Goal: Task Accomplishment & Management: Complete application form

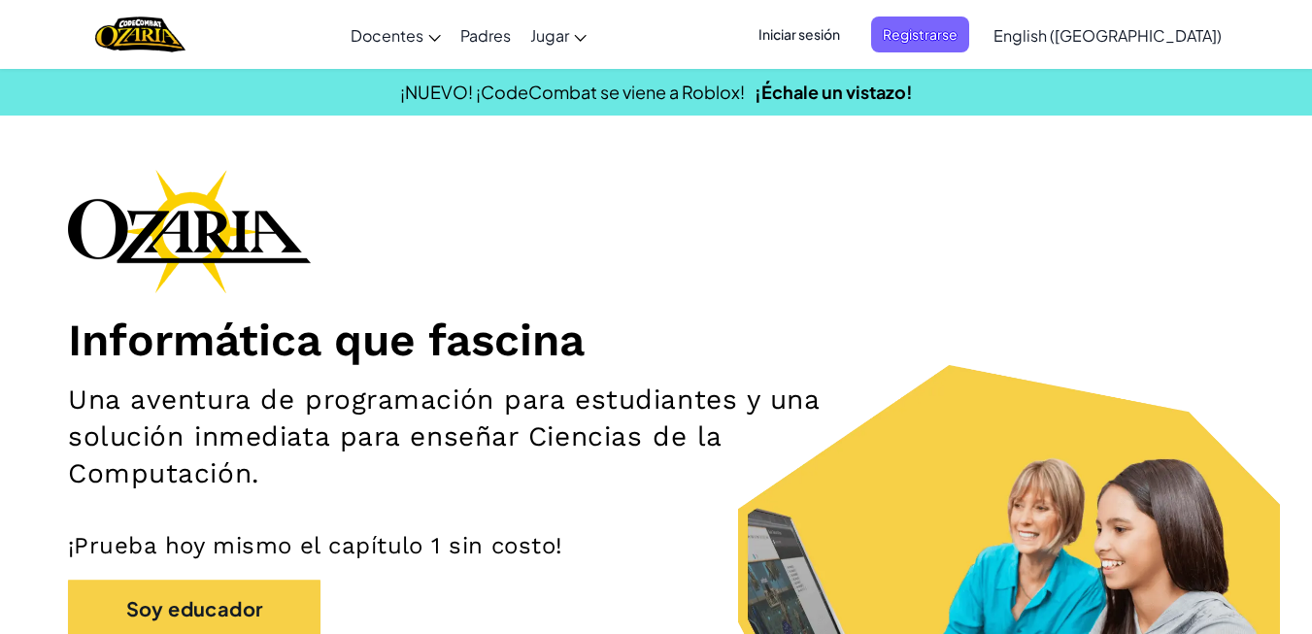
click at [852, 50] on span "Iniciar sesión" at bounding box center [799, 35] width 105 height 36
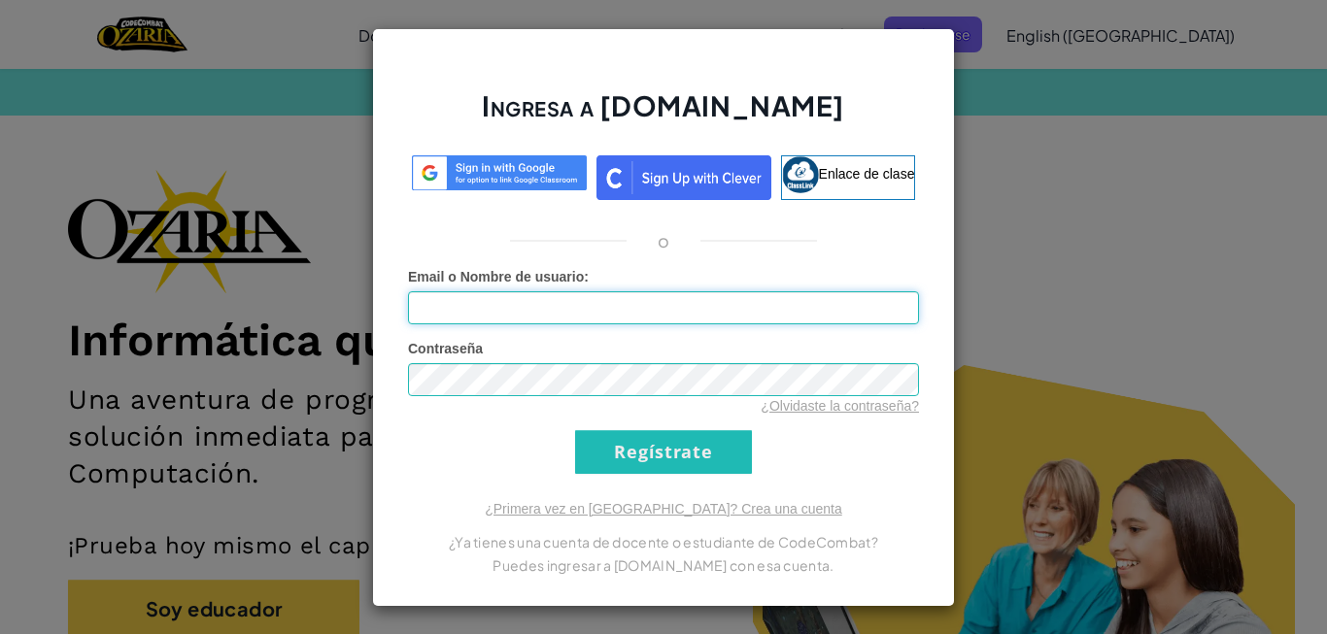
type input "[EMAIL_ADDRESS][DOMAIN_NAME]"
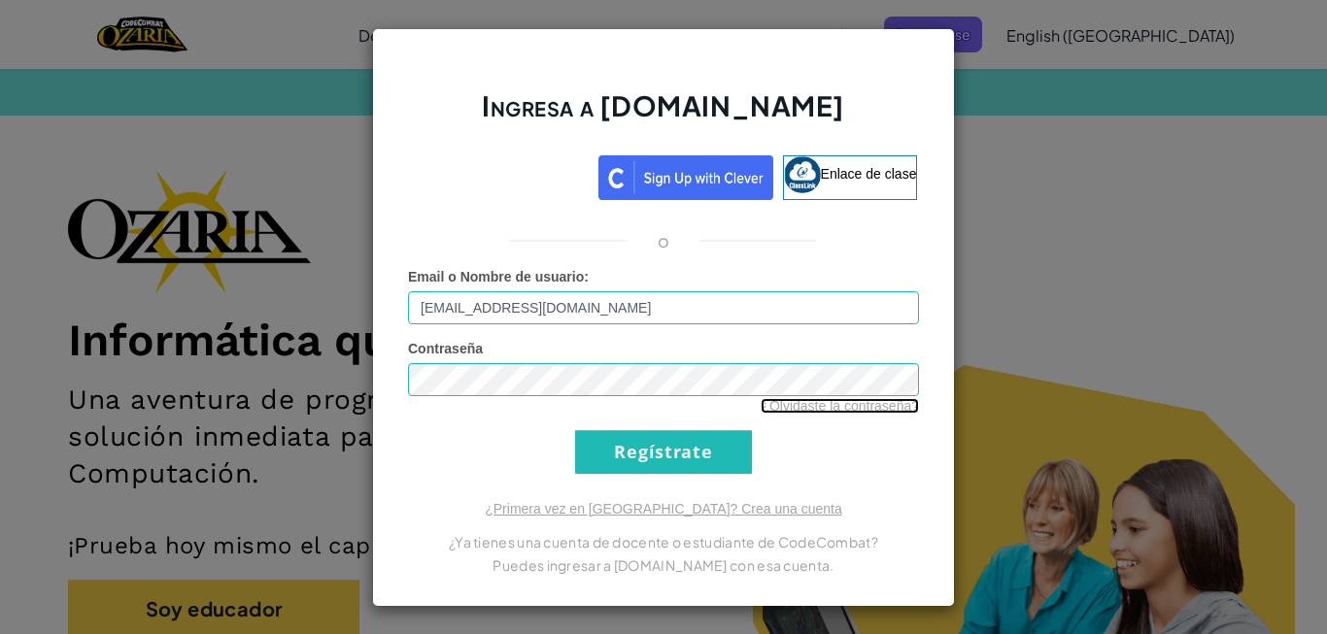
click at [805, 403] on link "¿Olvidaste la contraseña?" at bounding box center [839, 406] width 158 height 16
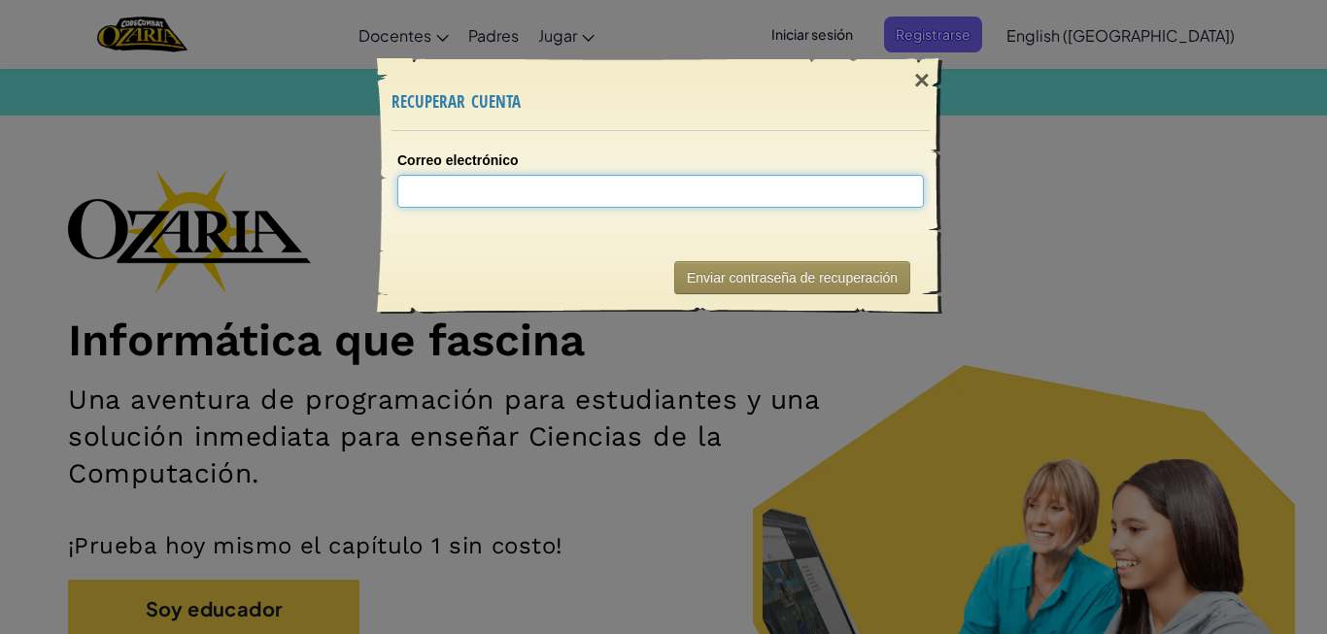
click at [793, 191] on input "Correo electrónico" at bounding box center [660, 191] width 526 height 33
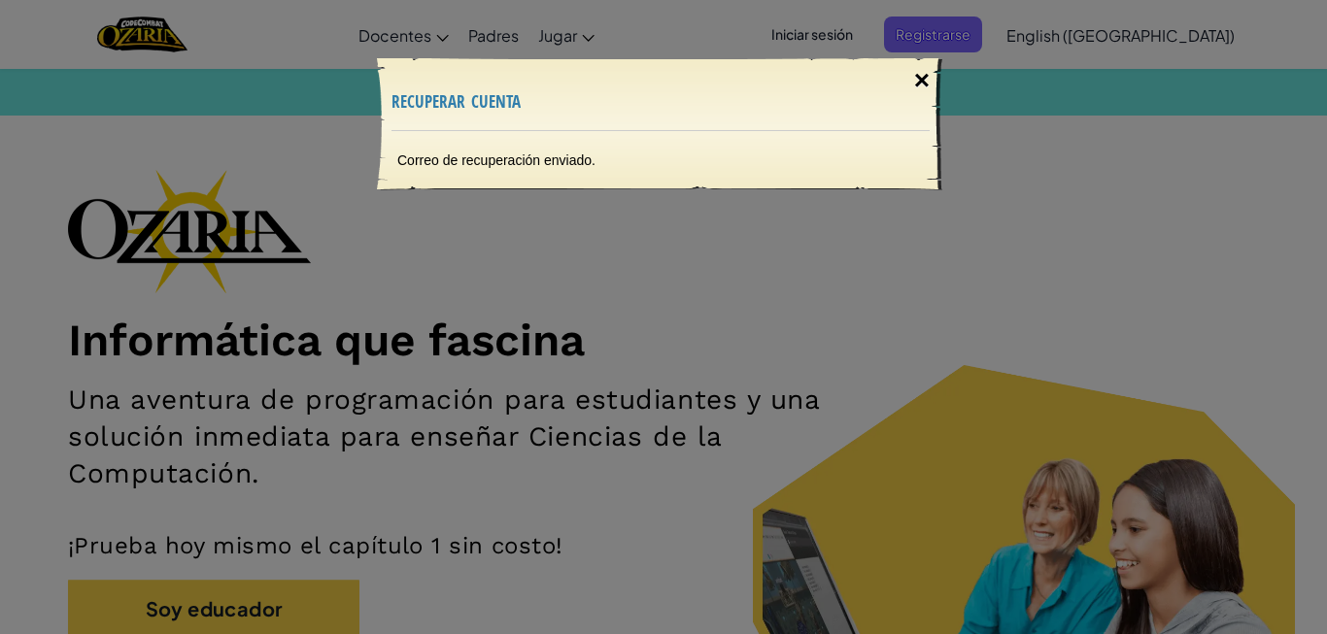
click at [929, 76] on div "×" at bounding box center [921, 80] width 45 height 56
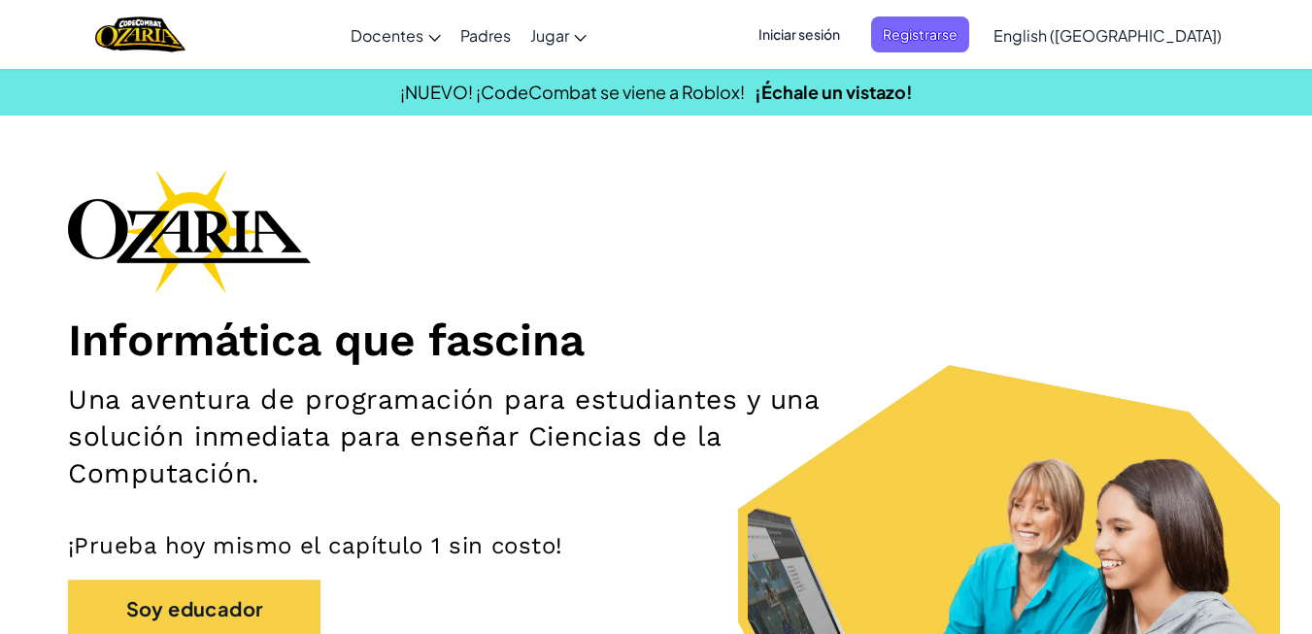
click at [852, 41] on span "Iniciar sesión" at bounding box center [799, 35] width 105 height 36
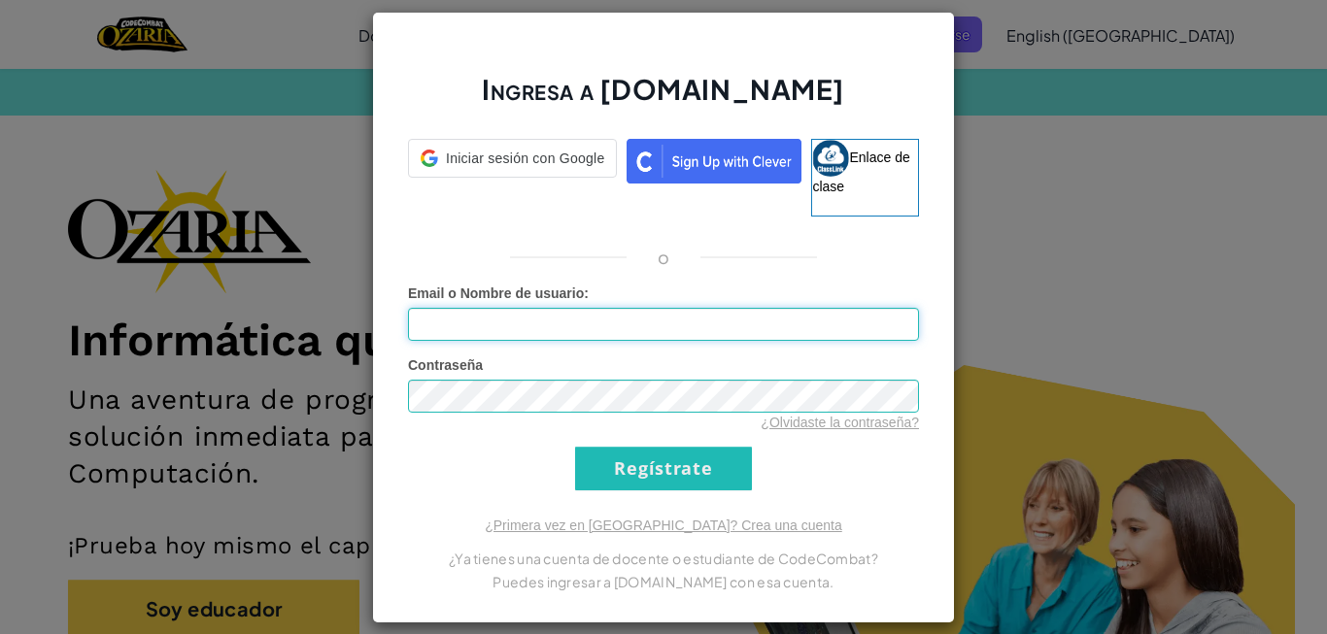
type input "[EMAIL_ADDRESS][DOMAIN_NAME]"
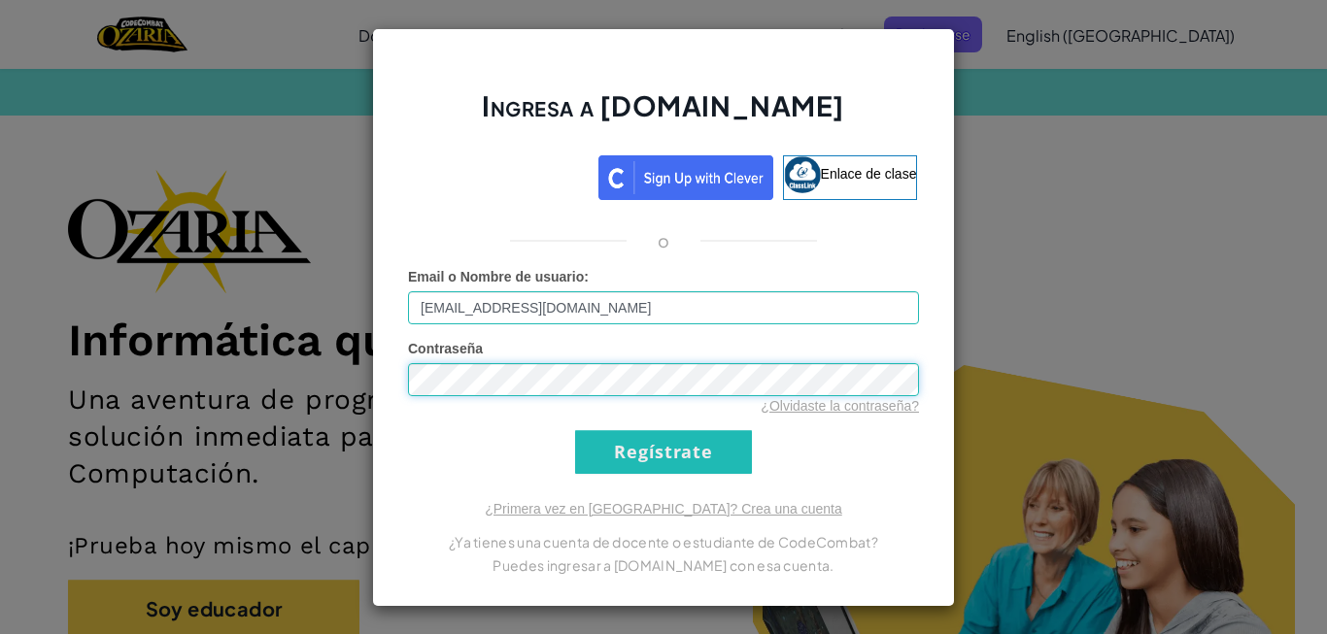
click at [570, 400] on div "Contraseña ¿Olvidaste la contraseña?" at bounding box center [663, 377] width 511 height 77
click at [654, 459] on input "Regístrate" at bounding box center [663, 452] width 177 height 44
